Goal: Navigation & Orientation: Understand site structure

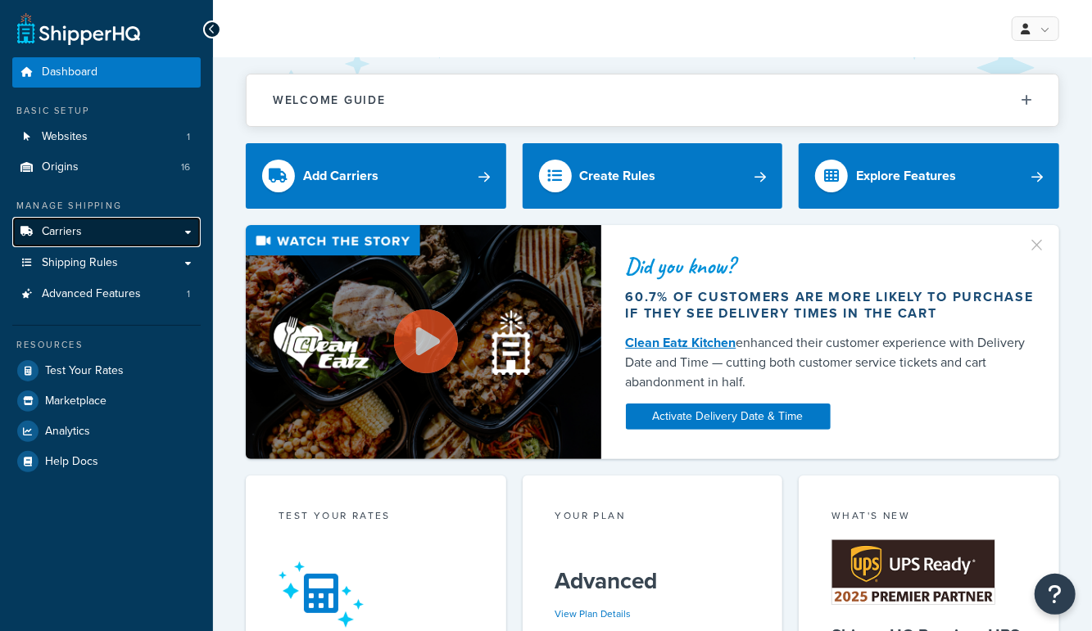
click at [52, 232] on span "Carriers" at bounding box center [62, 232] width 40 height 14
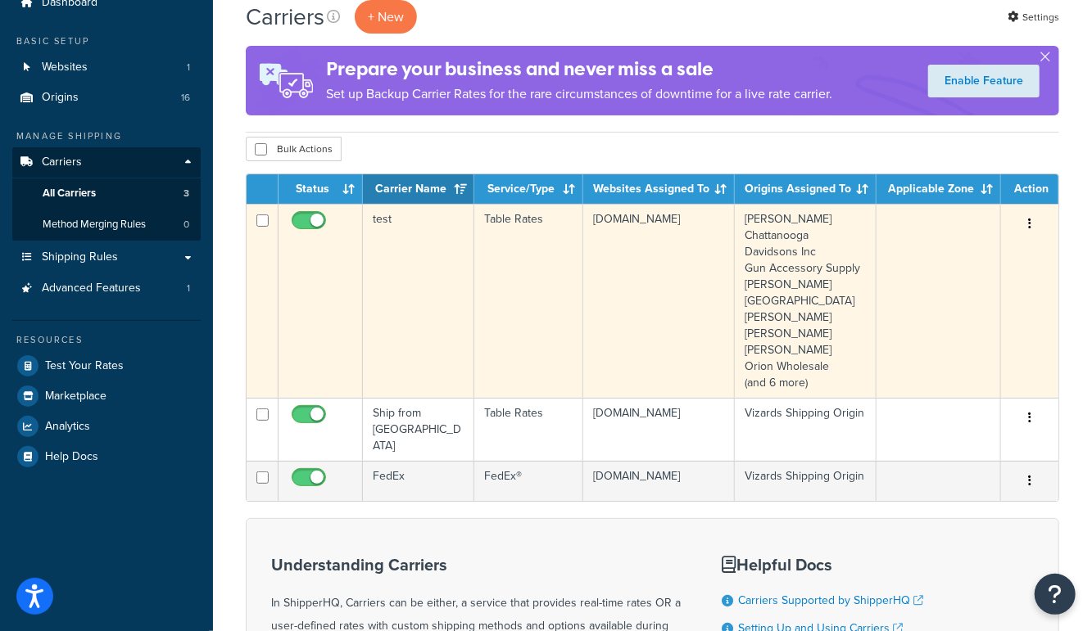
scroll to position [102, 0]
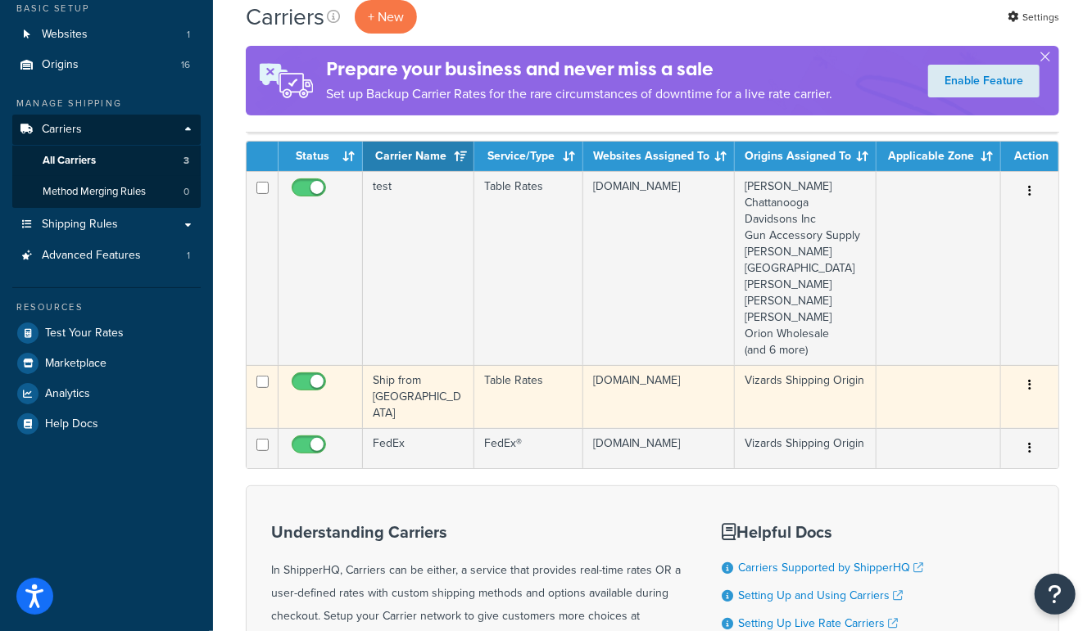
click at [398, 388] on td "Ship from [GEOGRAPHIC_DATA]" at bounding box center [418, 396] width 111 height 63
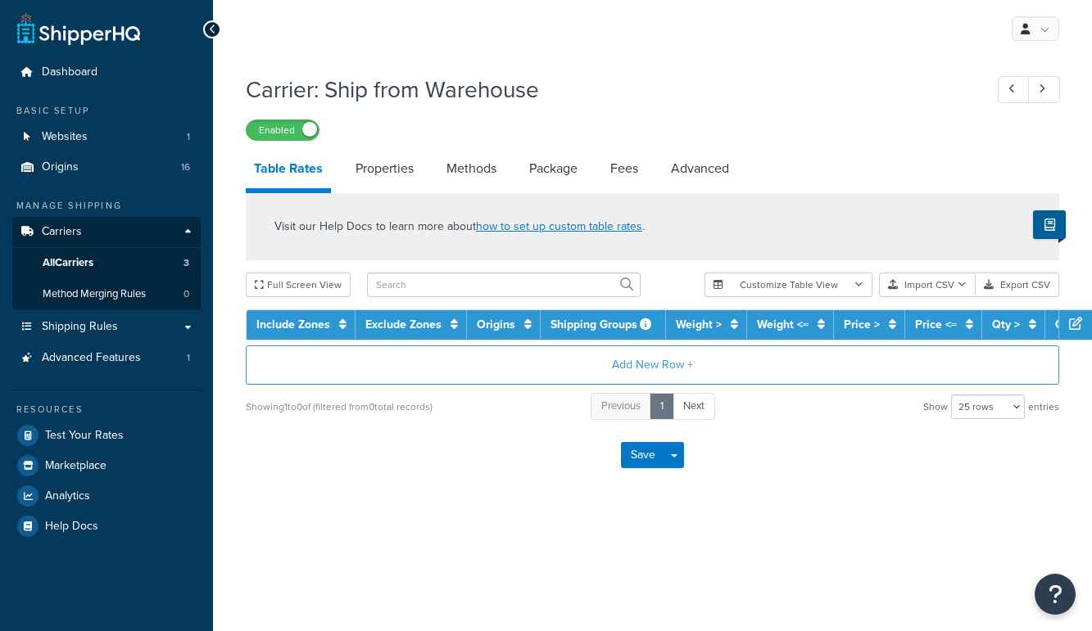
select select "25"
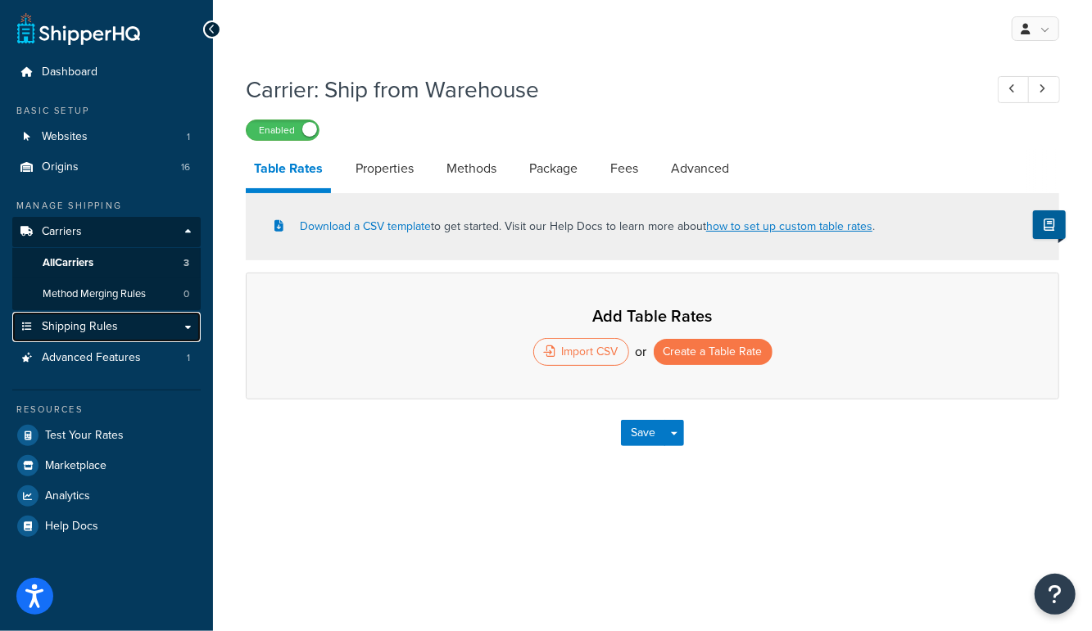
click at [78, 336] on link "Shipping Rules" at bounding box center [106, 327] width 188 height 30
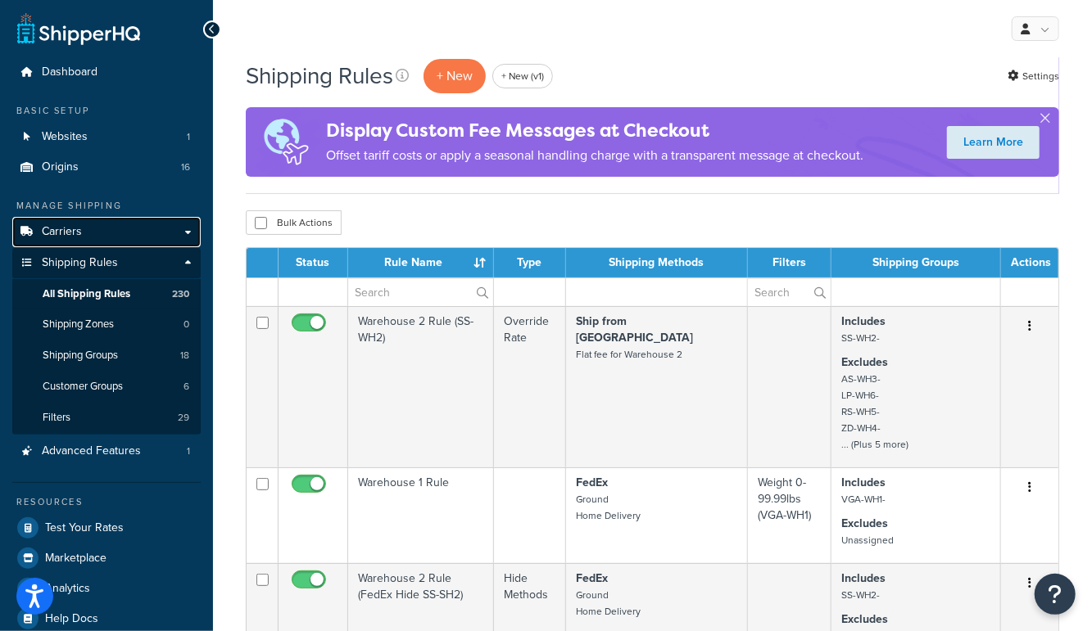
click at [67, 233] on span "Carriers" at bounding box center [62, 232] width 40 height 14
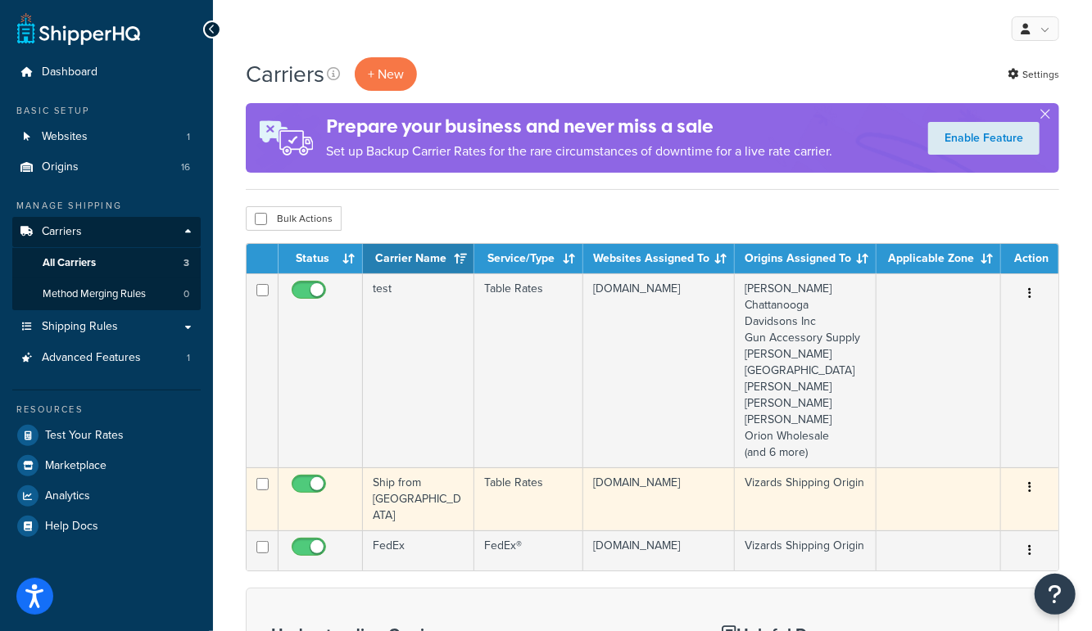
click at [387, 479] on td "Ship from Warehouse" at bounding box center [418, 499] width 111 height 63
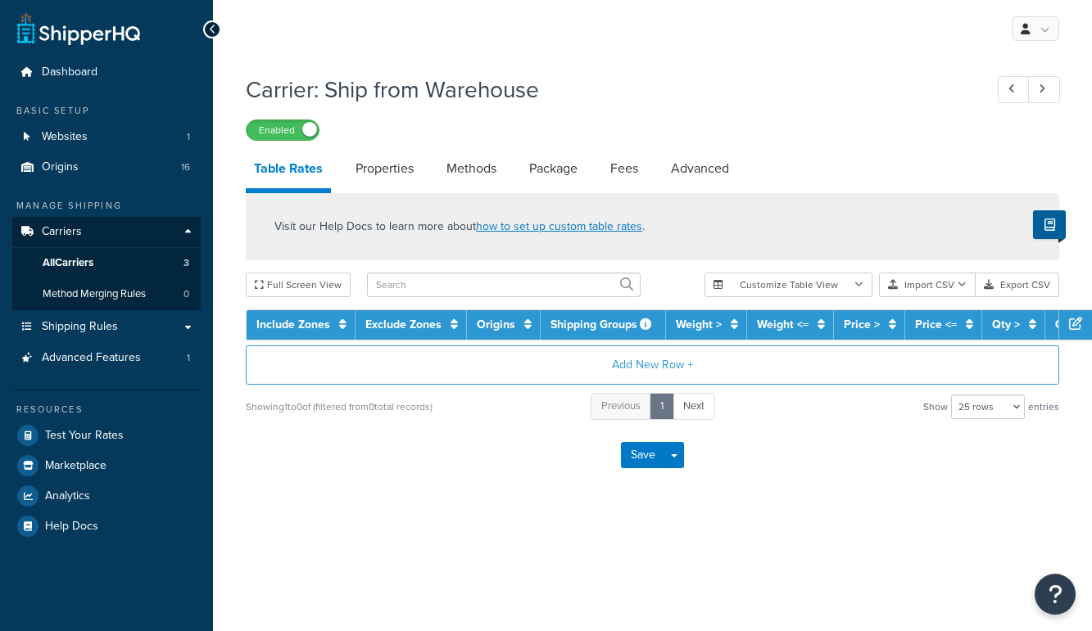
select select "25"
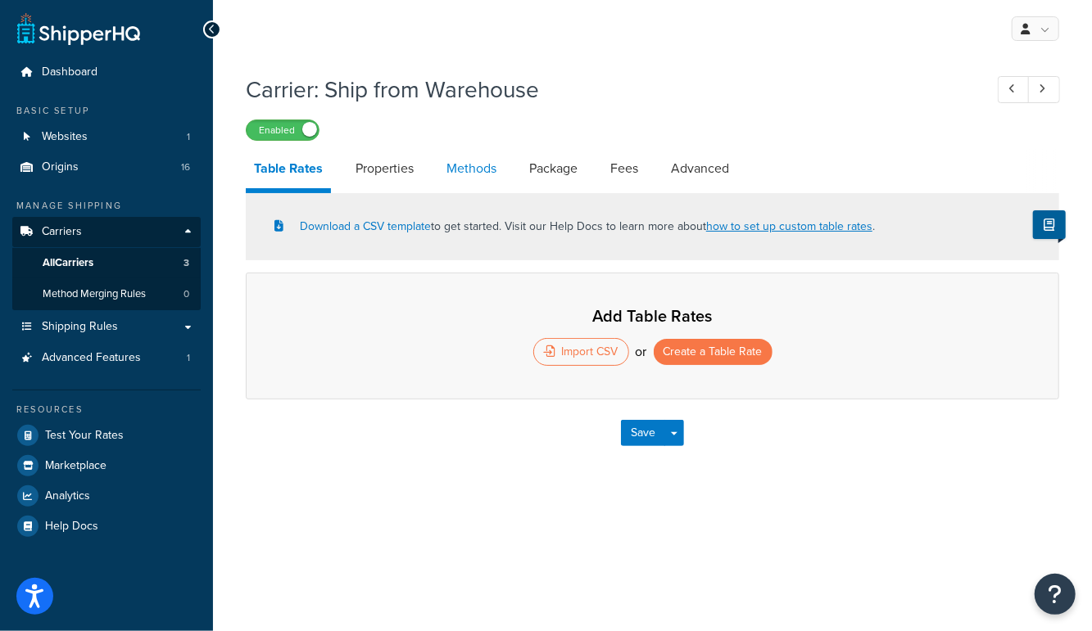
click at [476, 166] on link "Methods" at bounding box center [471, 168] width 66 height 39
select select "25"
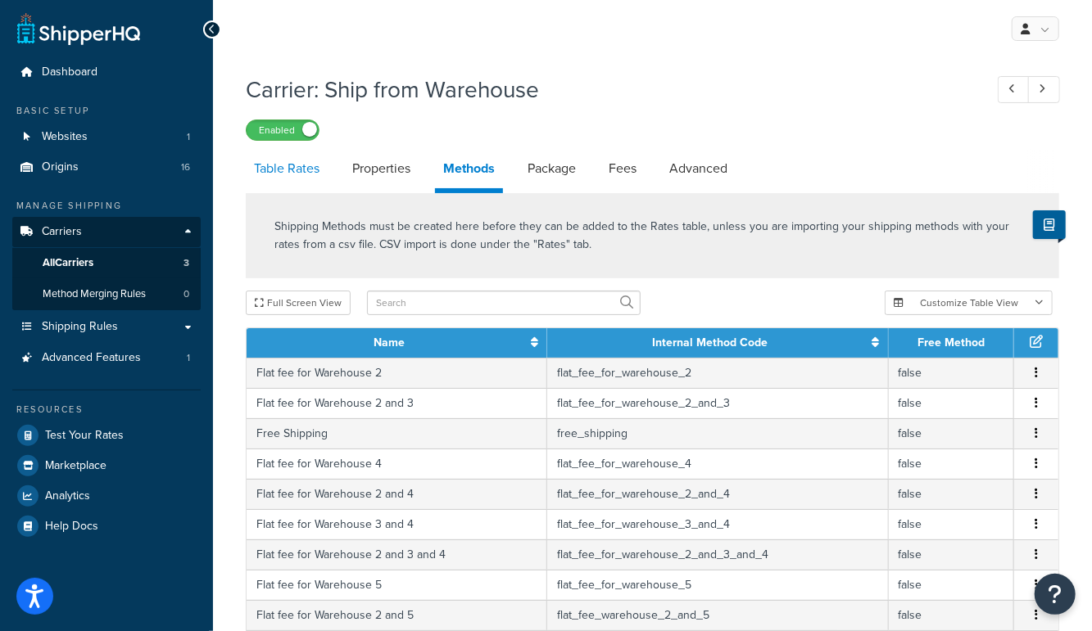
click at [292, 174] on link "Table Rates" at bounding box center [287, 168] width 82 height 39
select select "25"
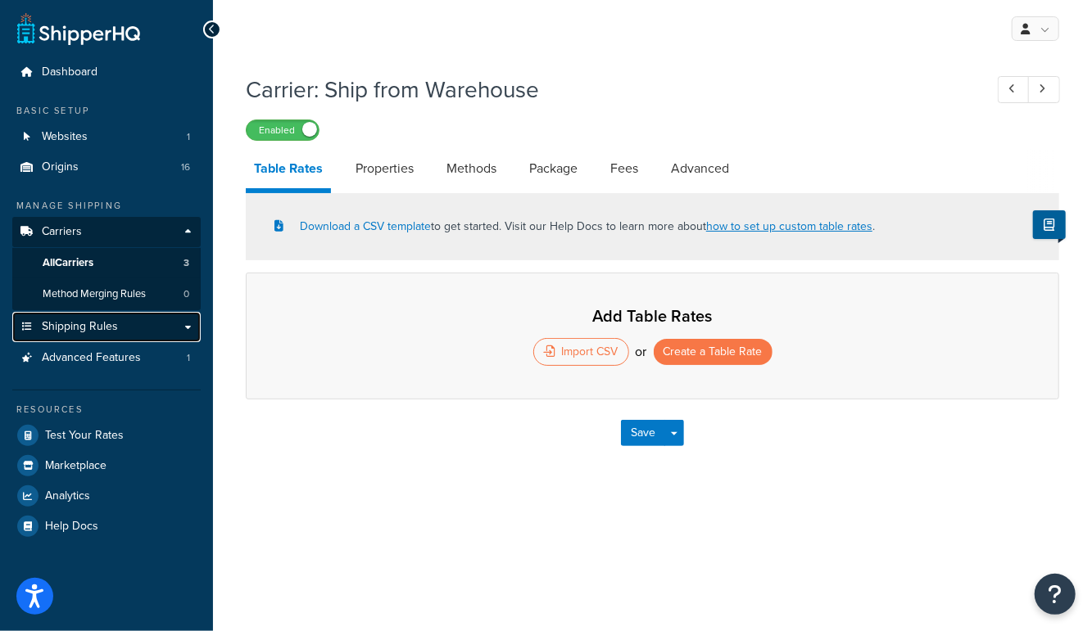
click at [121, 324] on link "Shipping Rules" at bounding box center [106, 327] width 188 height 30
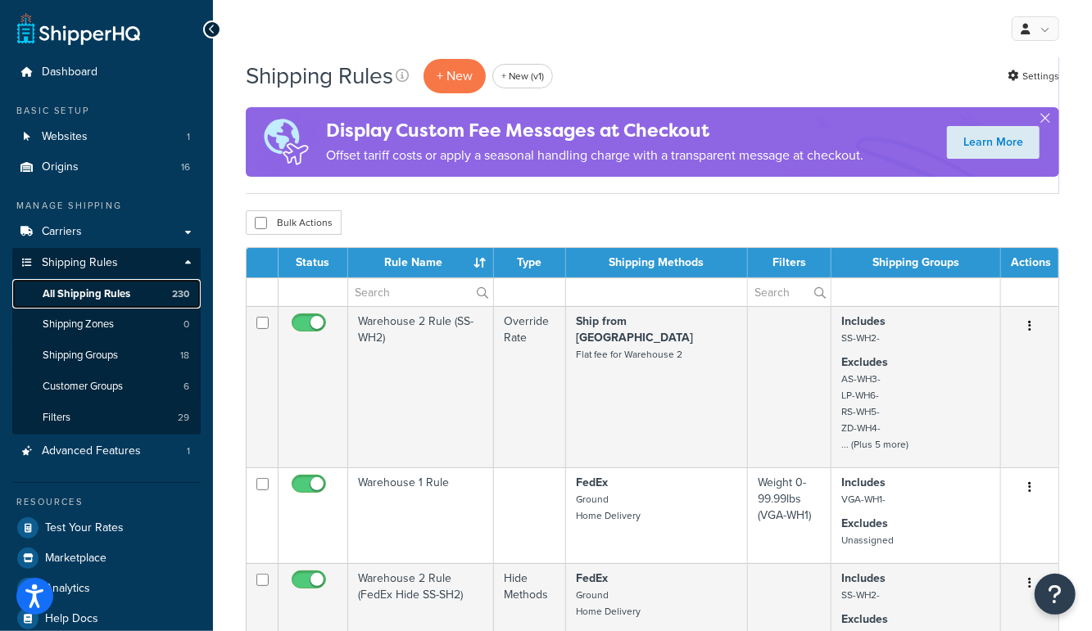
click at [124, 291] on span "All Shipping Rules" at bounding box center [87, 294] width 88 height 14
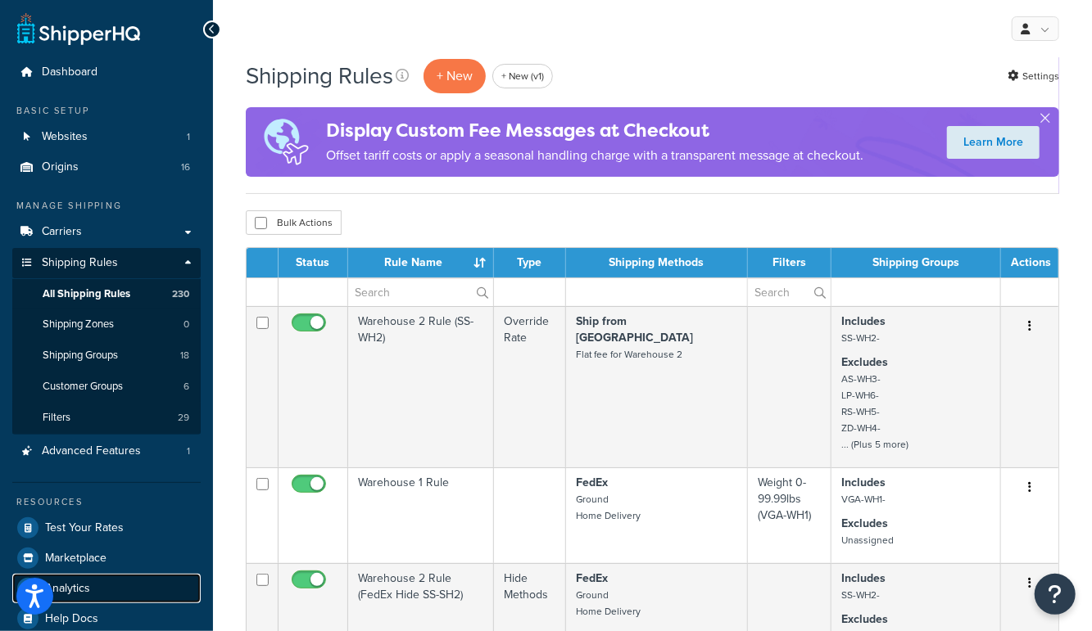
click at [101, 594] on link "Analytics" at bounding box center [106, 588] width 188 height 29
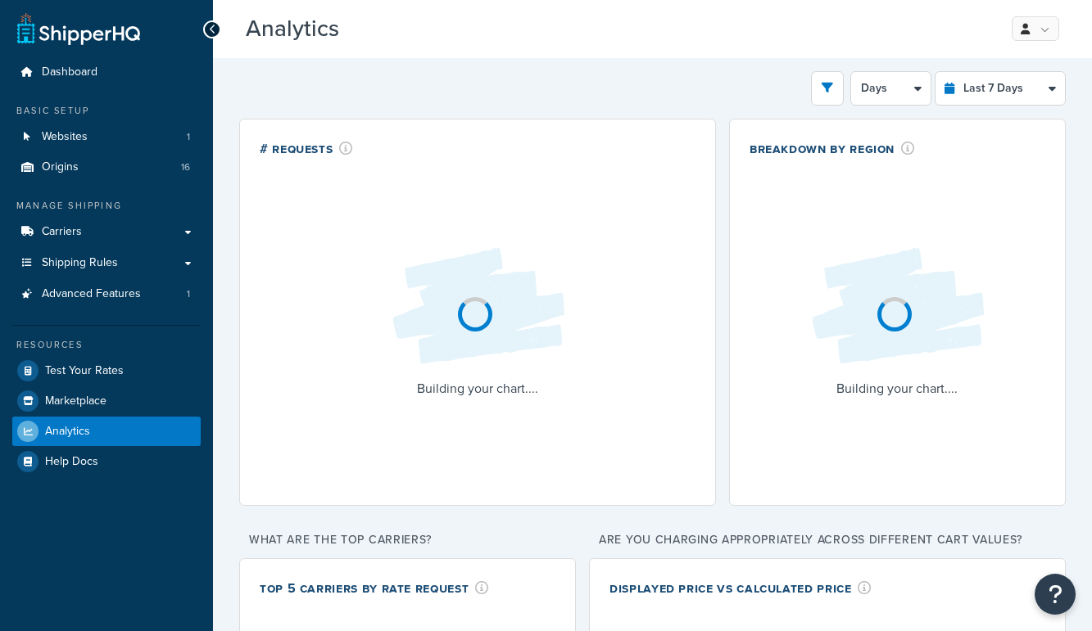
select select "last_7_days"
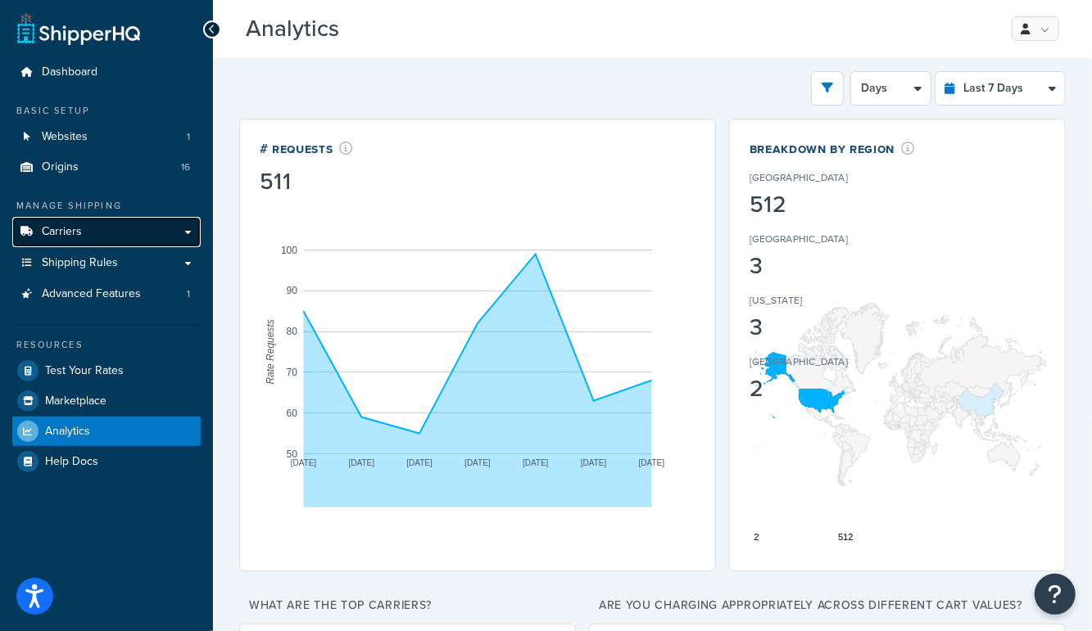
click at [66, 238] on span "Carriers" at bounding box center [62, 232] width 40 height 14
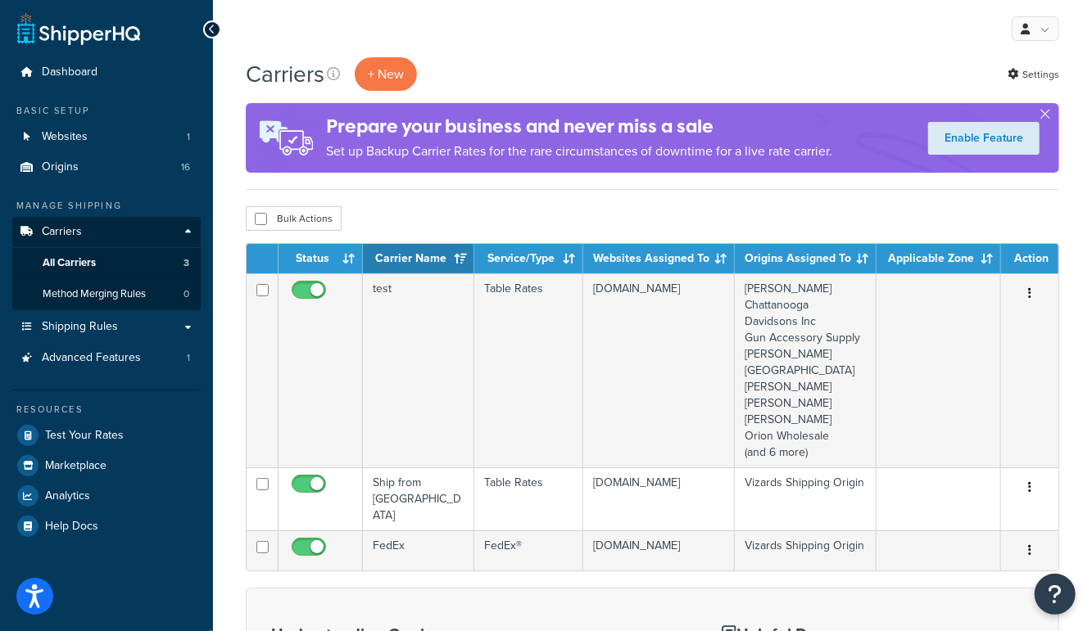
click at [455, 211] on div "Bulk Actions Duplicate [GEOGRAPHIC_DATA]" at bounding box center [652, 218] width 813 height 25
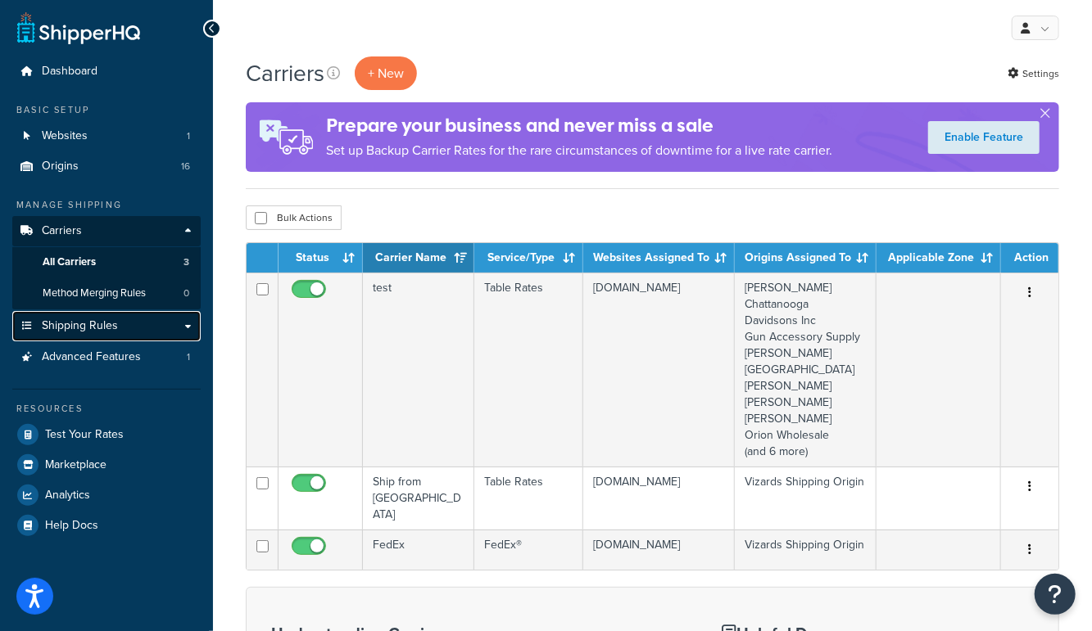
click at [53, 326] on span "Shipping Rules" at bounding box center [80, 326] width 76 height 14
